Goal: Task Accomplishment & Management: Manage account settings

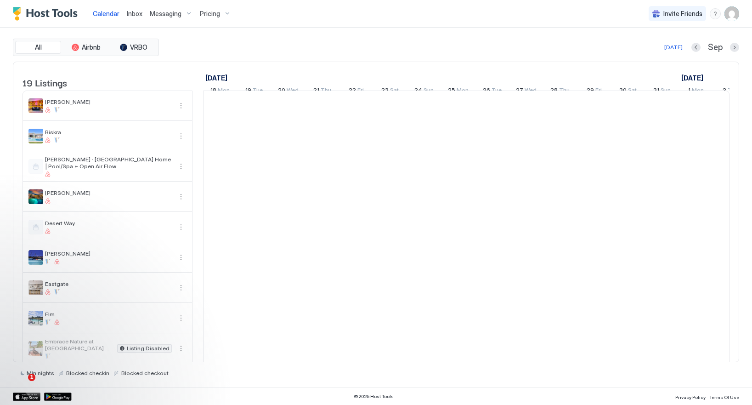
scroll to position [0, 510]
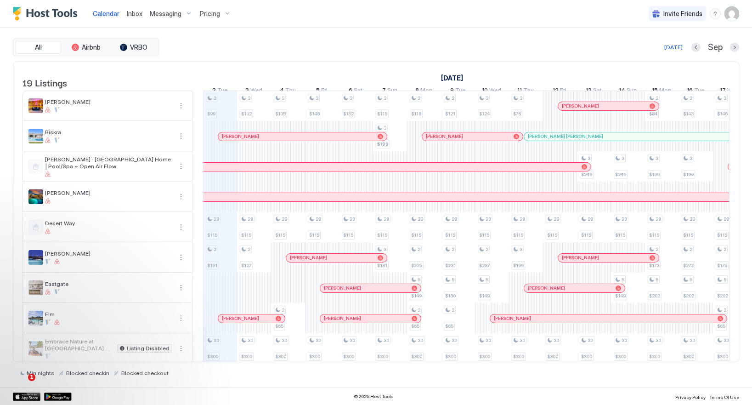
click at [728, 15] on img "User profile" at bounding box center [731, 13] width 15 height 15
click at [637, 55] on span "Settings" at bounding box center [649, 51] width 25 height 8
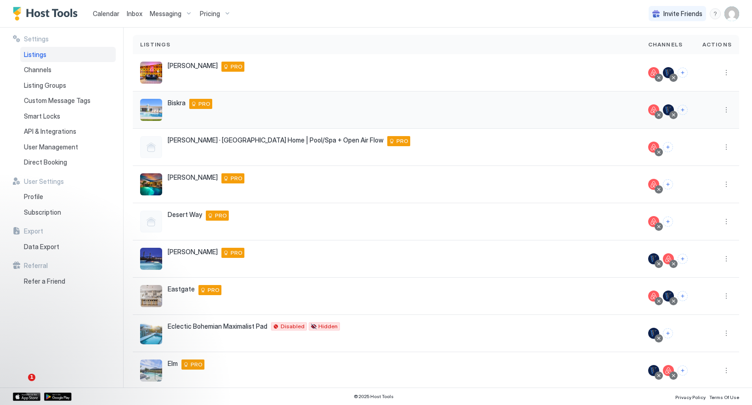
scroll to position [132, 0]
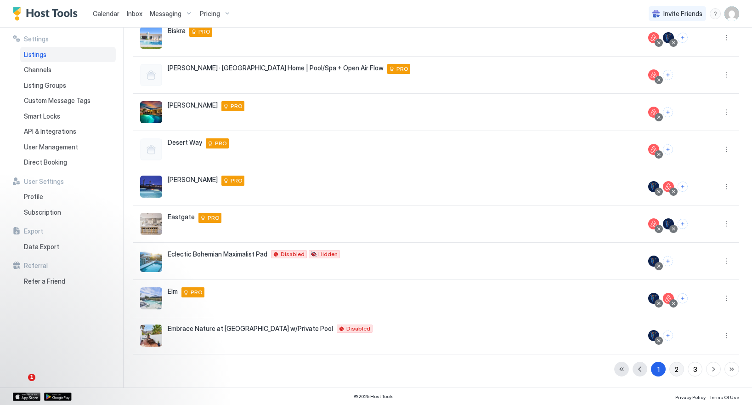
click at [675, 368] on div "2" at bounding box center [677, 369] width 4 height 10
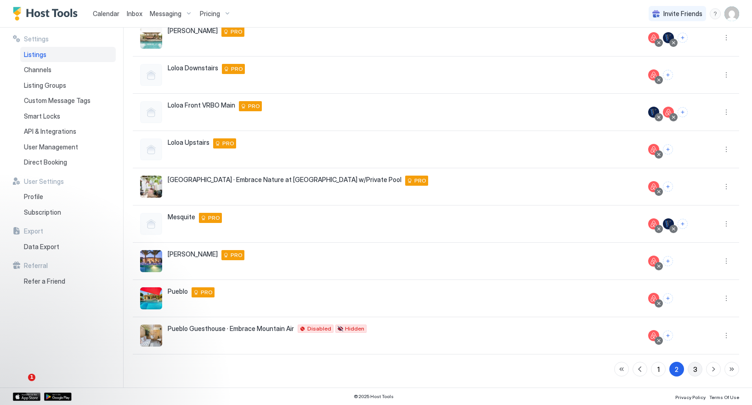
click at [696, 364] on div "3" at bounding box center [695, 369] width 4 height 10
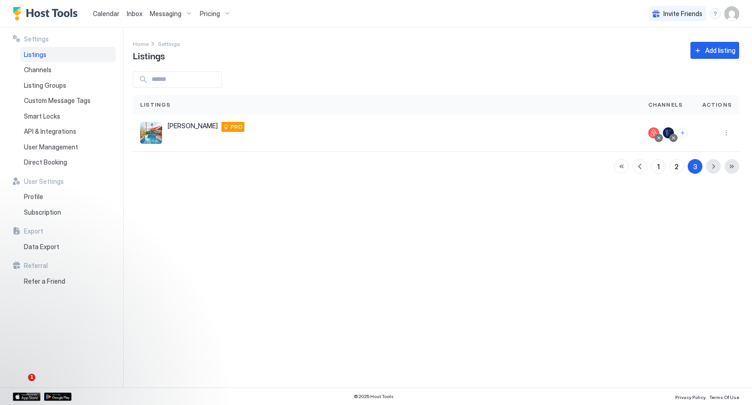
scroll to position [0, 0]
click at [48, 211] on span "Subscription" at bounding box center [42, 212] width 37 height 8
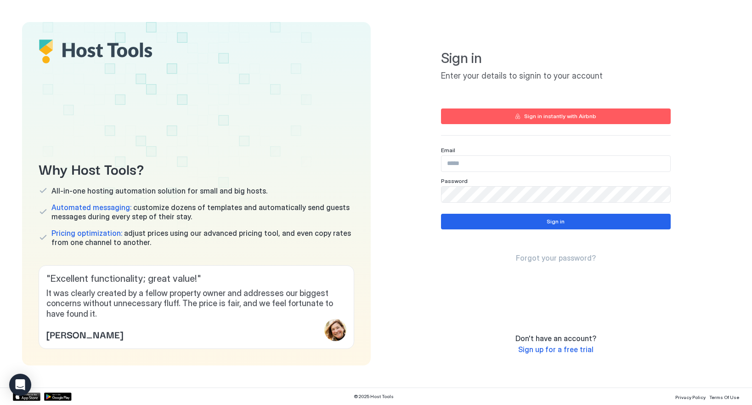
click at [480, 165] on input "Input Field" at bounding box center [555, 164] width 229 height 16
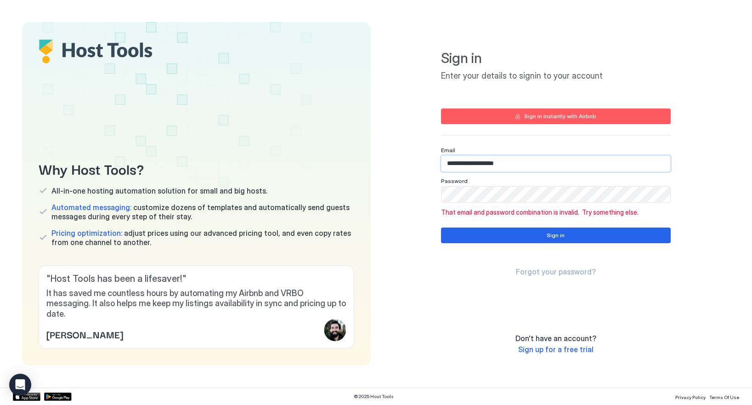
click at [510, 166] on input "**********" at bounding box center [555, 164] width 229 height 16
paste input "Input Field"
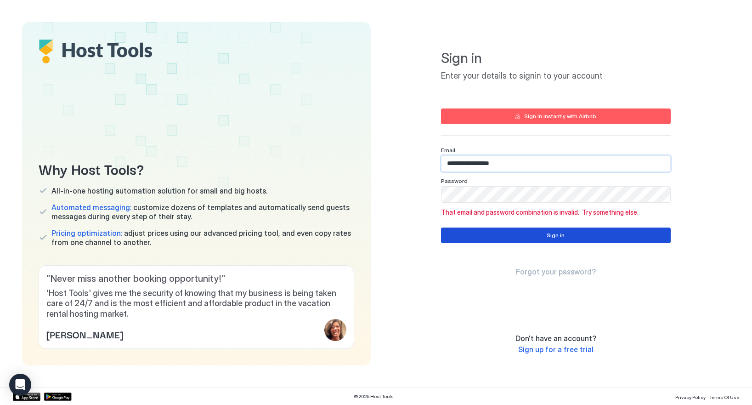
type input "**********"
click at [495, 236] on button "Sign in" at bounding box center [556, 235] width 230 height 16
